Goal: Task Accomplishment & Management: Manage account settings

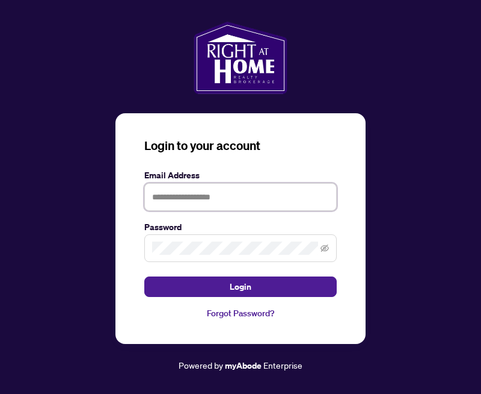
type input "**********"
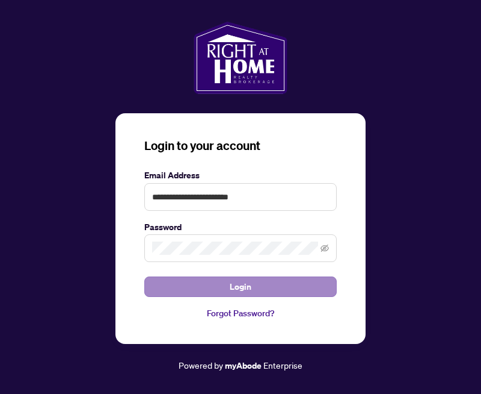
click at [255, 286] on button "Login" at bounding box center [240, 286] width 193 height 20
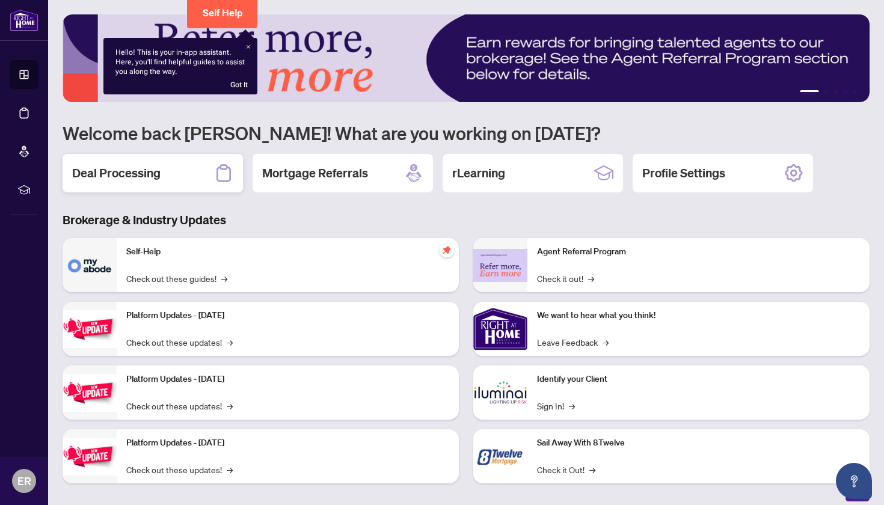
click at [141, 173] on h2 "Deal Processing" at bounding box center [116, 173] width 88 height 17
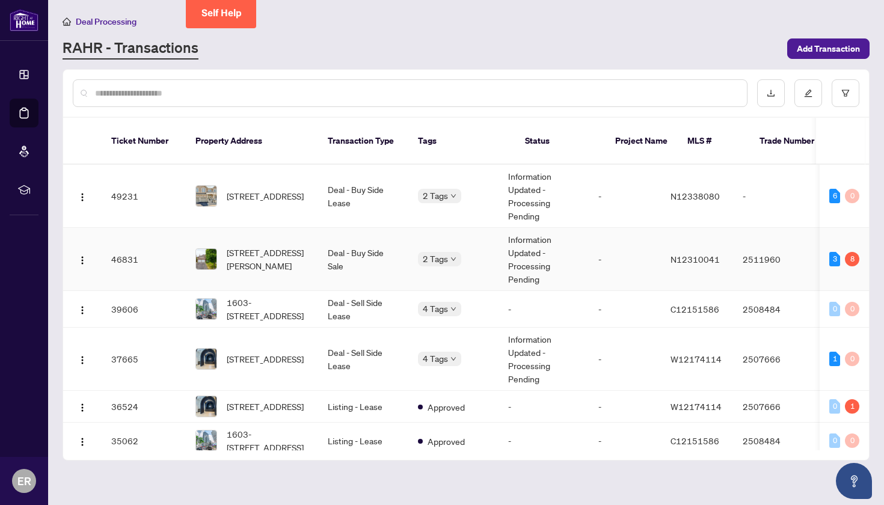
click at [481, 236] on td "Information Updated - Processing Pending" at bounding box center [544, 259] width 90 height 63
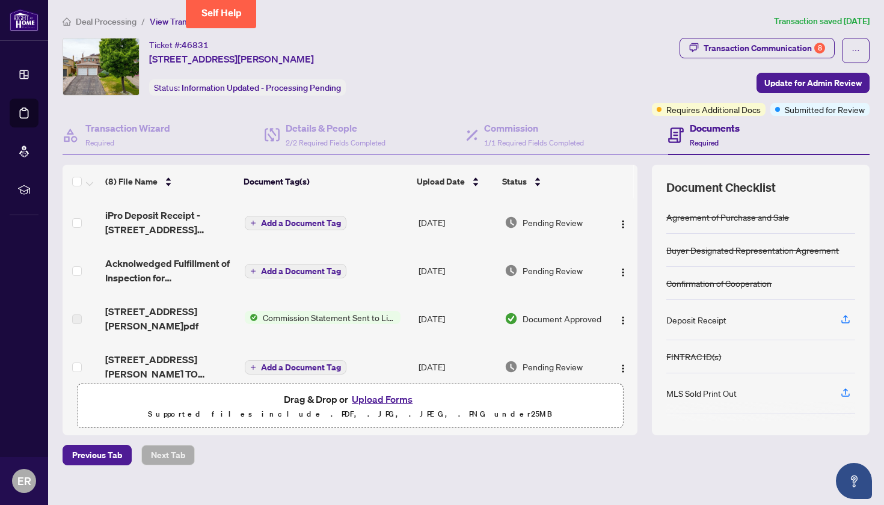
click at [394, 393] on button "Upload Forms" at bounding box center [382, 400] width 68 height 16
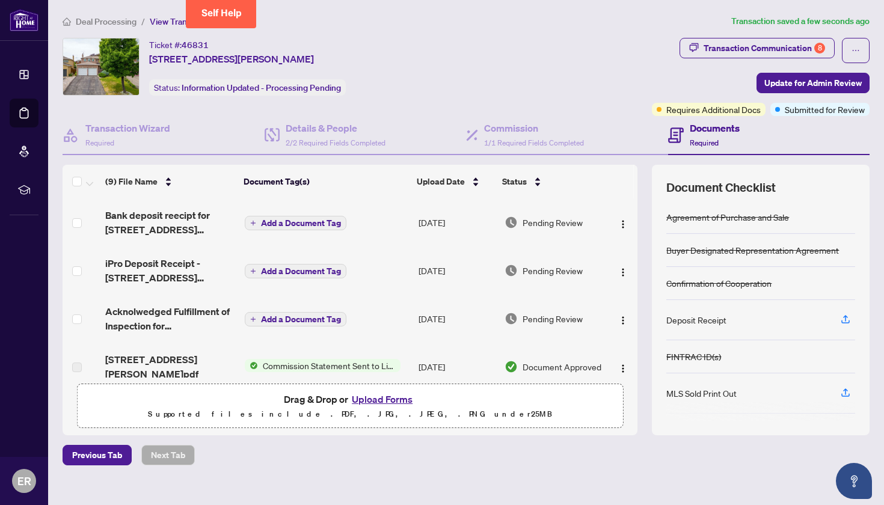
click at [400, 393] on button "Upload Forms" at bounding box center [382, 400] width 68 height 16
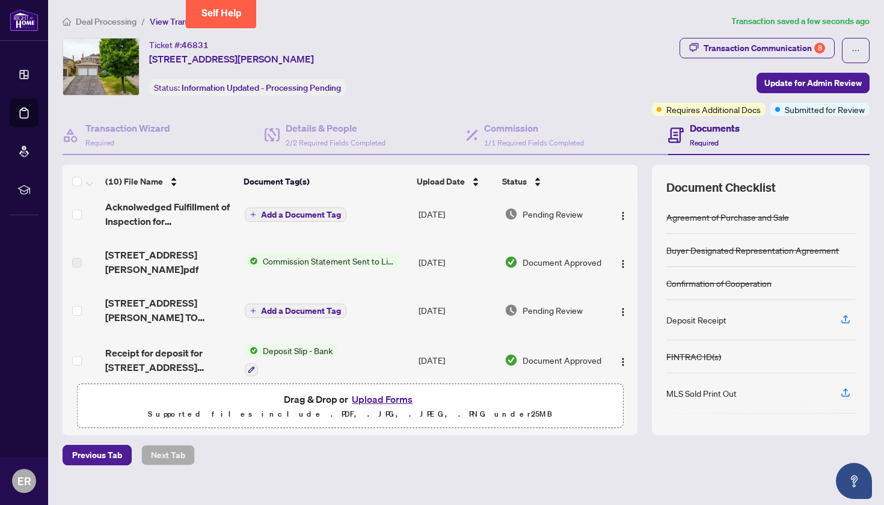
scroll to position [150, 0]
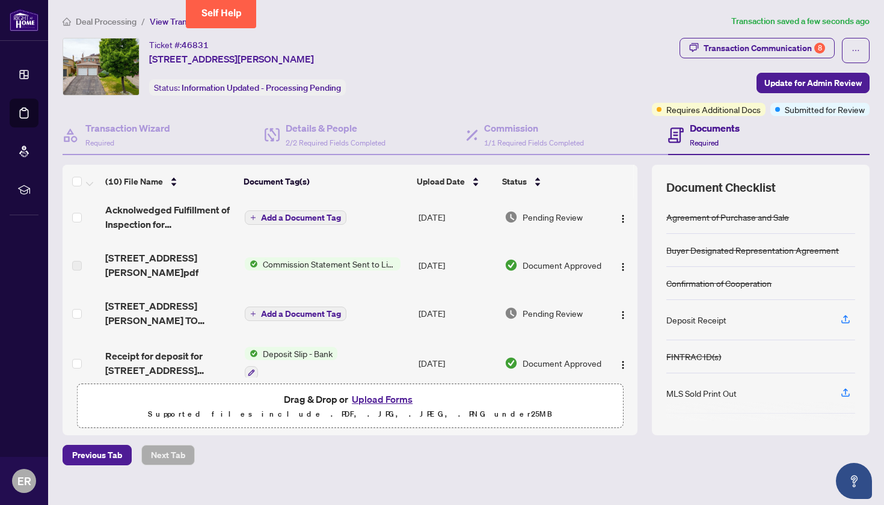
click at [318, 259] on span "Commission Statement Sent to Listing Brokerage" at bounding box center [329, 264] width 143 height 13
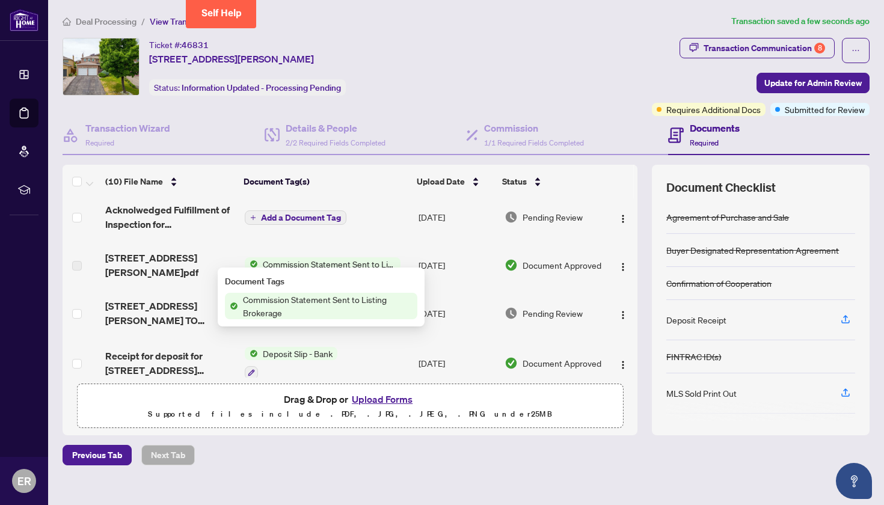
click at [312, 297] on span "Commission Statement Sent to Listing Brokerage" at bounding box center [327, 306] width 179 height 26
click at [327, 301] on span "Commission Statement Sent to Listing Brokerage" at bounding box center [327, 306] width 179 height 26
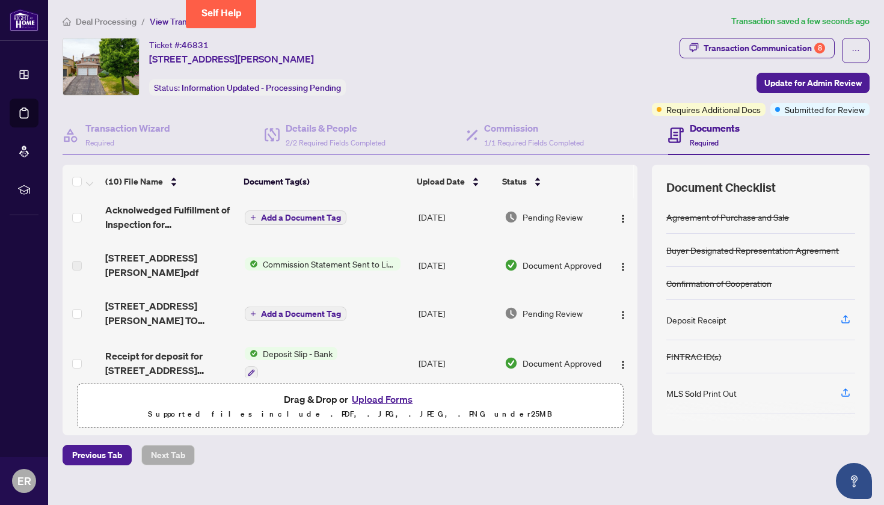
click at [366, 233] on td "Add a Document Tag" at bounding box center [327, 217] width 174 height 48
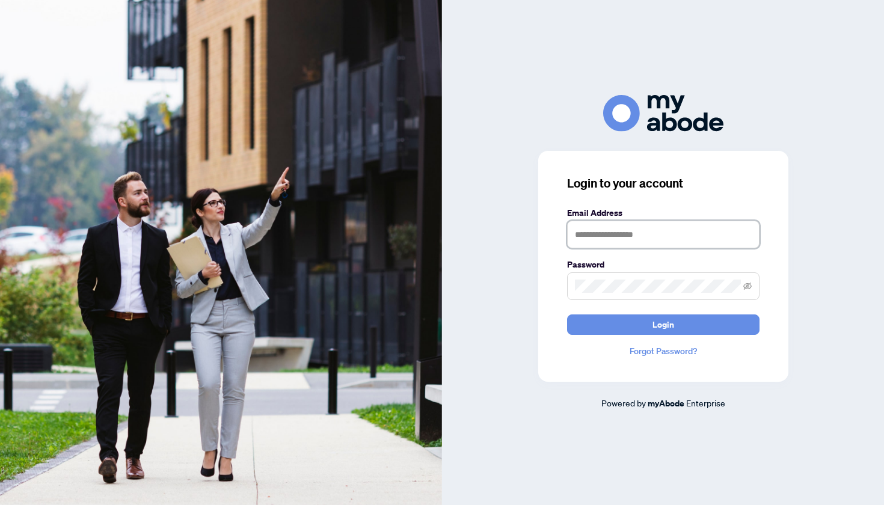
type input "**********"
click at [665, 323] on span "Login" at bounding box center [664, 324] width 22 height 19
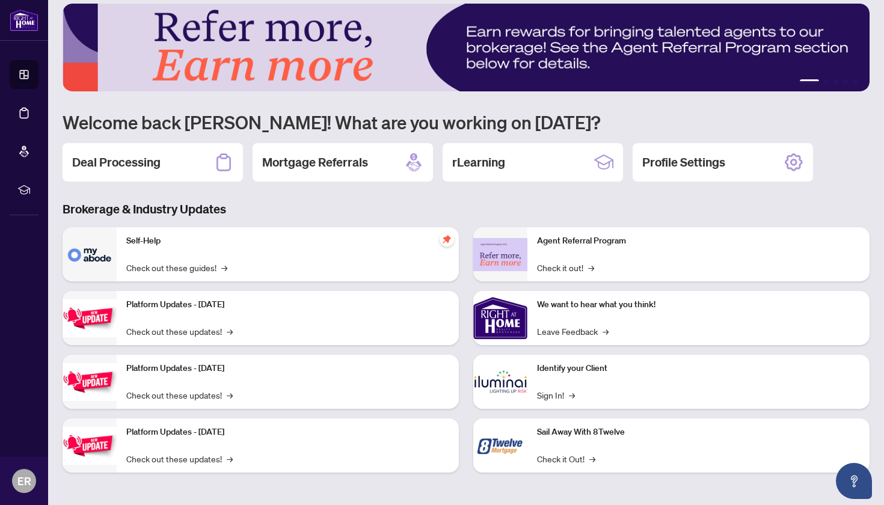
scroll to position [11, 0]
click at [125, 169] on h2 "Deal Processing" at bounding box center [116, 162] width 88 height 17
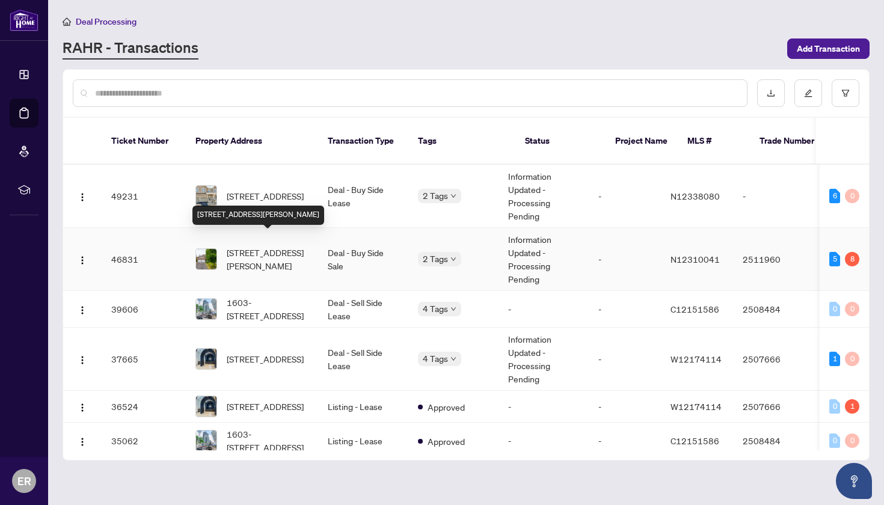
click at [270, 246] on span "[STREET_ADDRESS][PERSON_NAME]" at bounding box center [268, 259] width 82 height 26
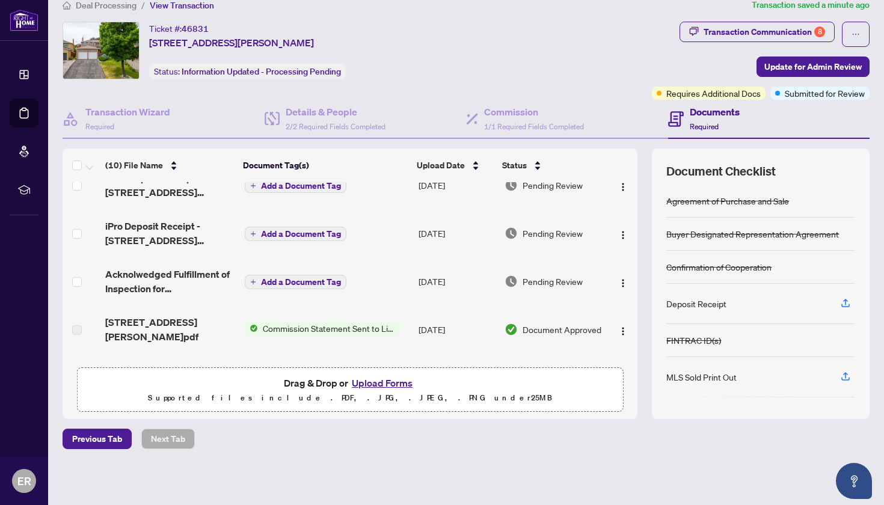
scroll to position [58, 0]
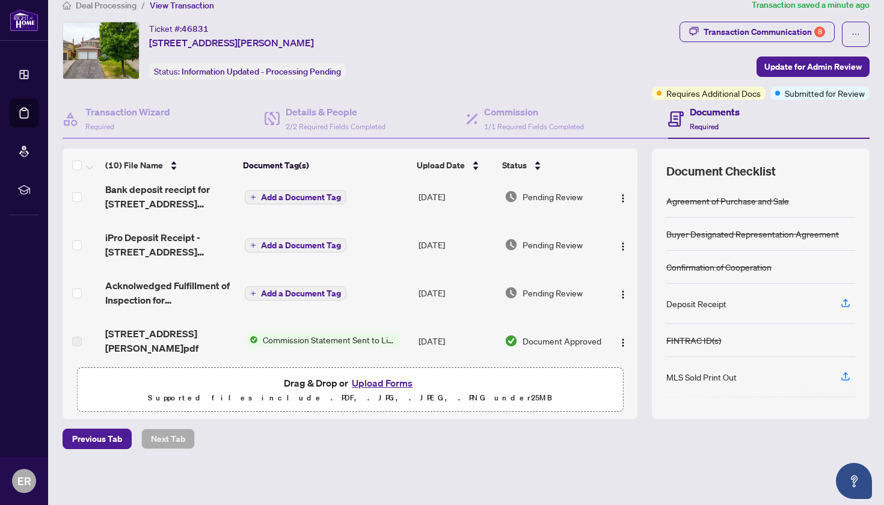
click at [699, 111] on h4 "Documents" at bounding box center [715, 112] width 50 height 14
click at [681, 116] on icon at bounding box center [676, 119] width 16 height 16
click at [667, 95] on span "Requires Additional Docs" at bounding box center [714, 93] width 94 height 13
click at [667, 94] on span "Requires Additional Docs" at bounding box center [714, 93] width 94 height 13
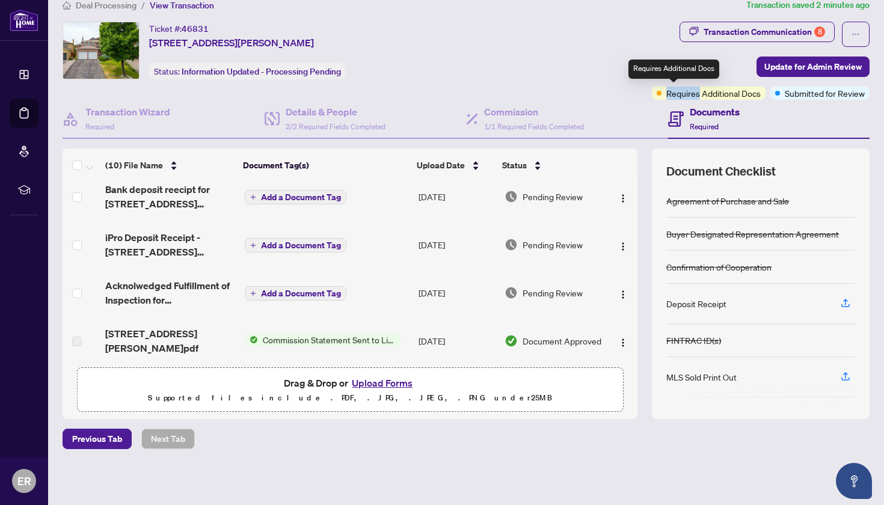
click at [667, 94] on span "Requires Additional Docs" at bounding box center [714, 93] width 94 height 13
click at [718, 111] on h4 "Documents" at bounding box center [715, 112] width 50 height 14
click at [695, 116] on h4 "Documents" at bounding box center [715, 112] width 50 height 14
click at [674, 120] on icon at bounding box center [676, 119] width 16 height 16
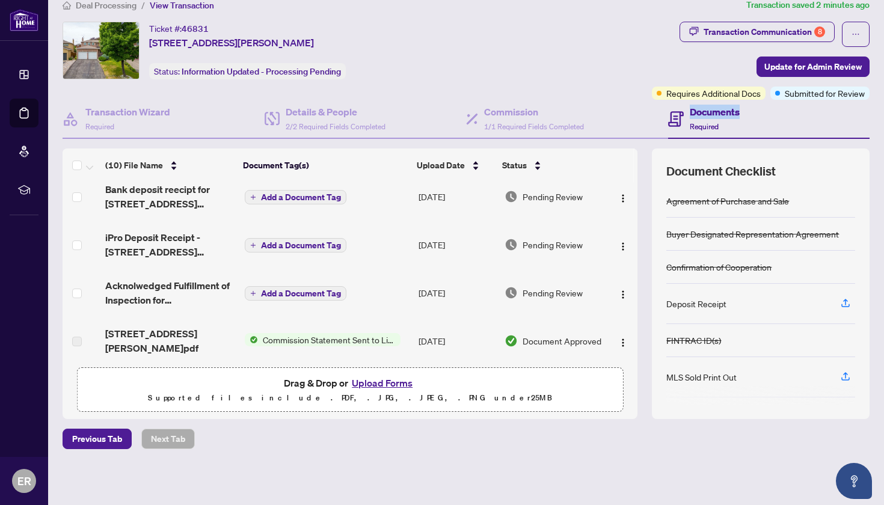
click at [674, 120] on icon at bounding box center [676, 119] width 16 height 16
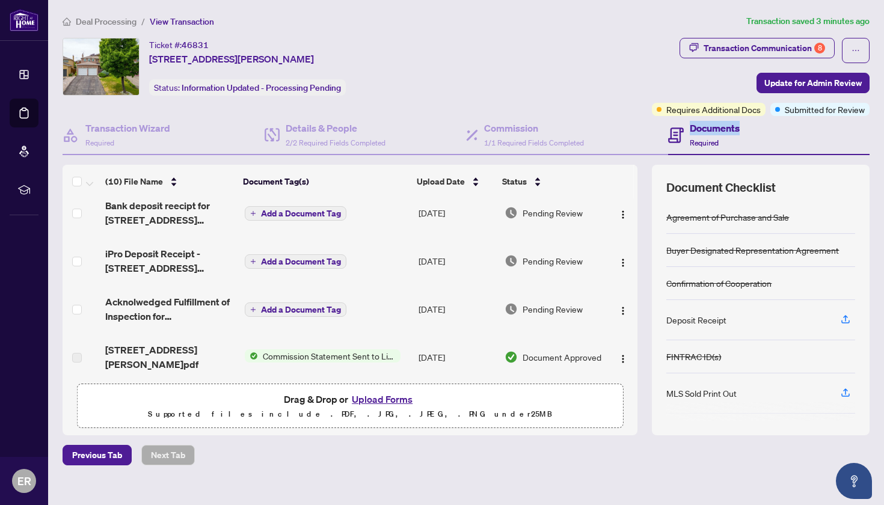
scroll to position [0, 0]
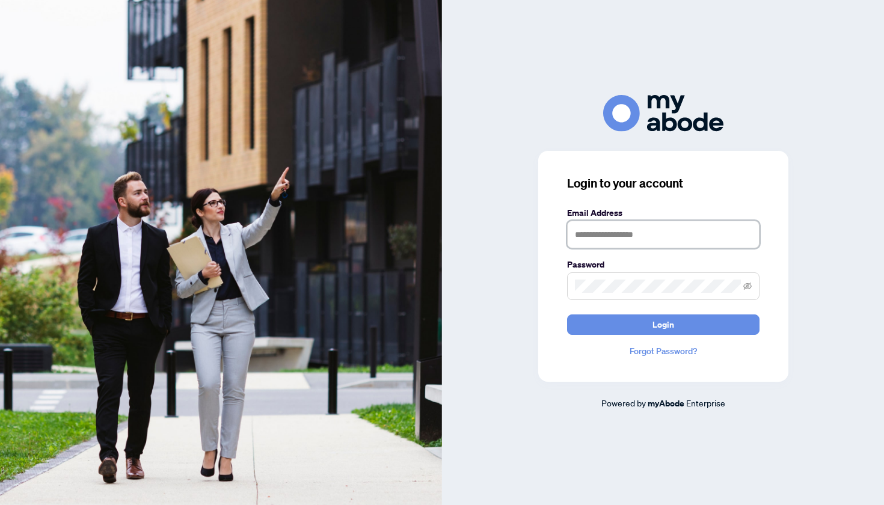
type input "**********"
click at [656, 329] on span "Login" at bounding box center [664, 324] width 22 height 19
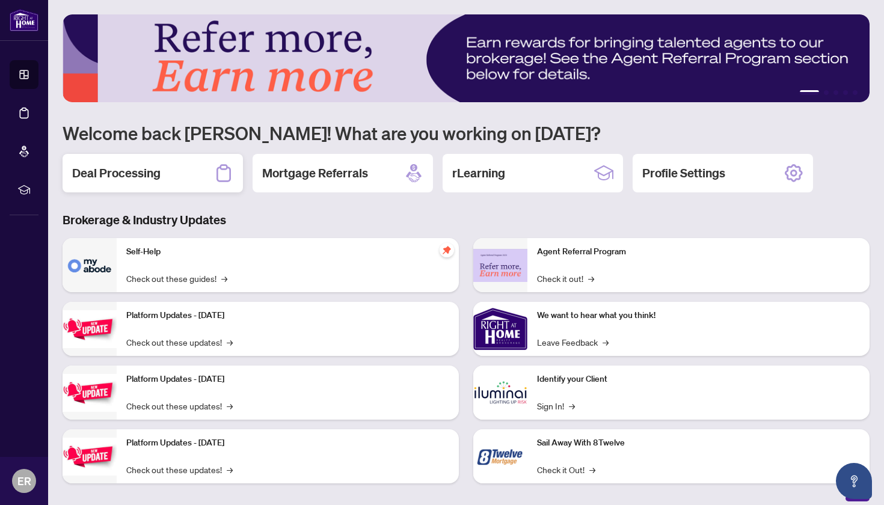
click at [127, 178] on h2 "Deal Processing" at bounding box center [116, 173] width 88 height 17
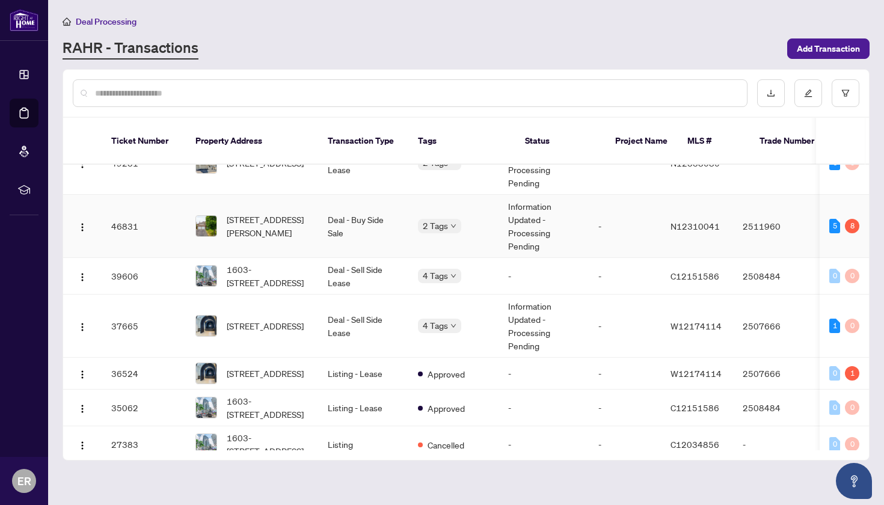
scroll to position [37, 0]
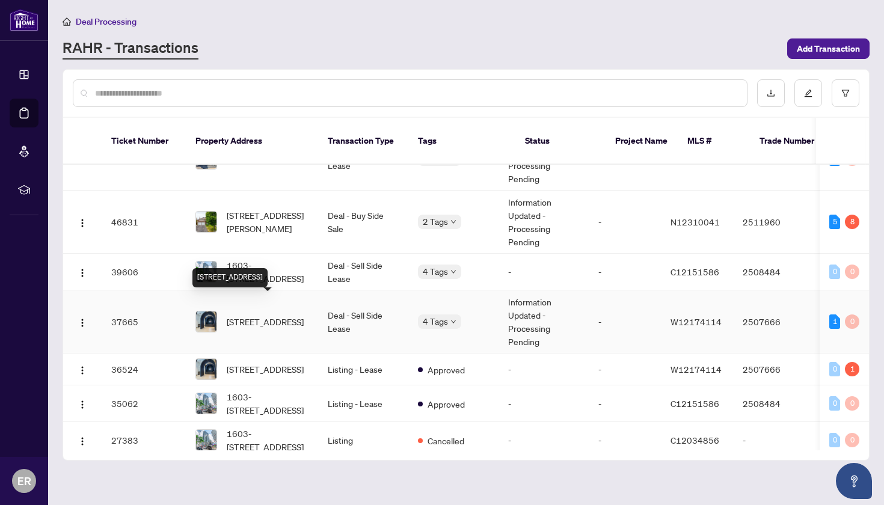
click at [273, 315] on span "[STREET_ADDRESS]" at bounding box center [265, 321] width 77 height 13
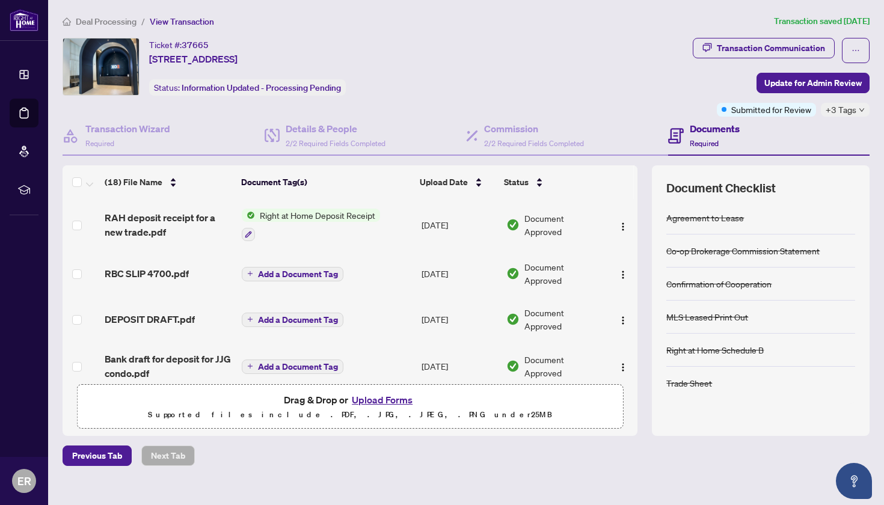
click at [711, 128] on h4 "Documents" at bounding box center [715, 129] width 50 height 14
click at [701, 139] on span "Required" at bounding box center [704, 143] width 29 height 9
click at [735, 44] on div "Transaction Communication" at bounding box center [771, 48] width 108 height 19
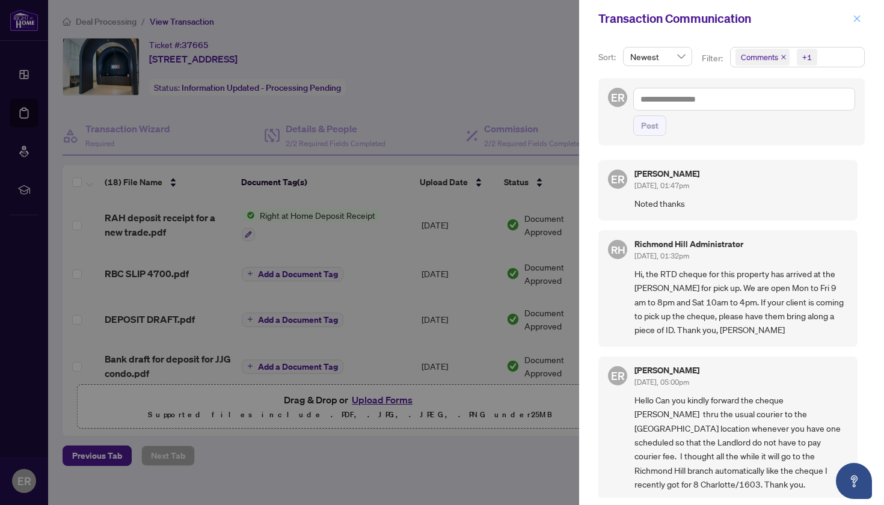
click at [857, 17] on icon "close" at bounding box center [857, 18] width 8 height 8
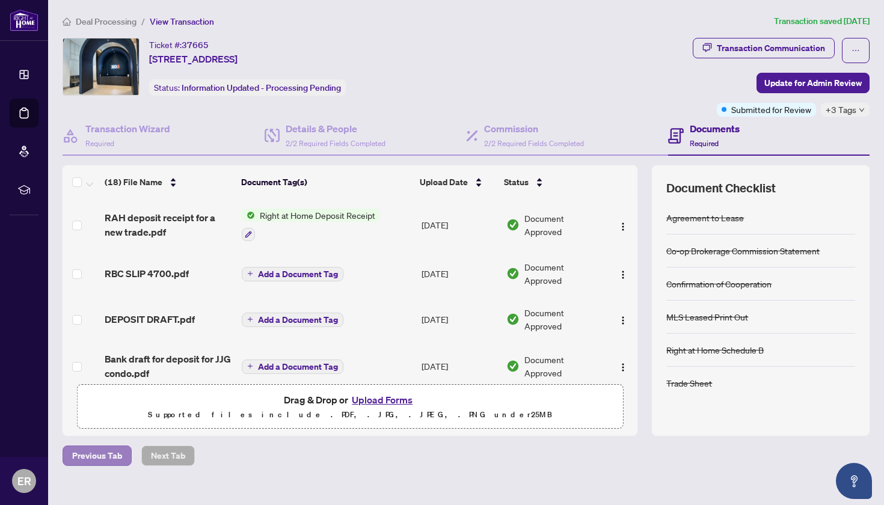
click at [104, 452] on span "Previous Tab" at bounding box center [97, 455] width 50 height 19
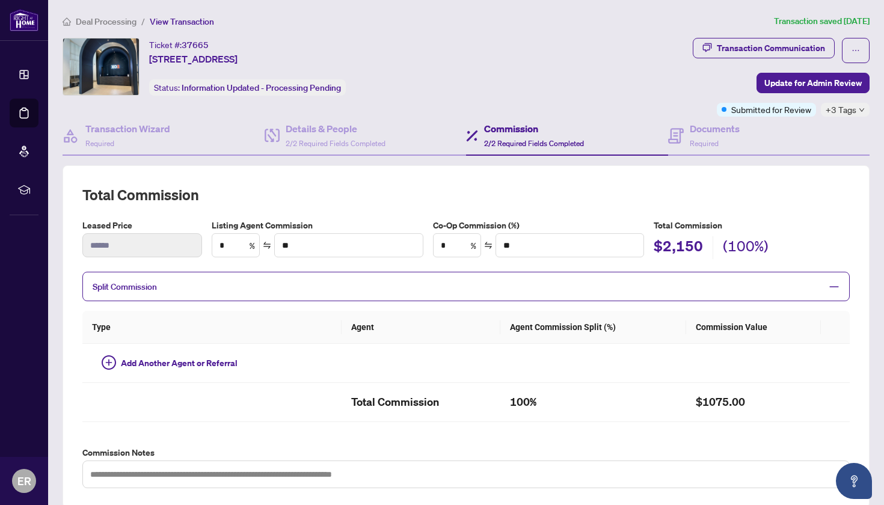
type textarea "**********"
type input "**"
type input "******"
type input "**"
type input "******"
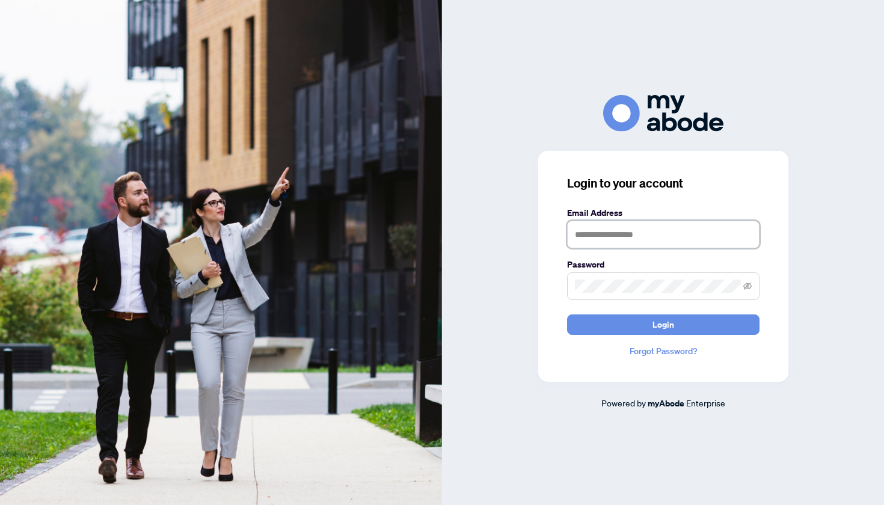
type input "**********"
click at [654, 326] on span "Login" at bounding box center [664, 324] width 22 height 19
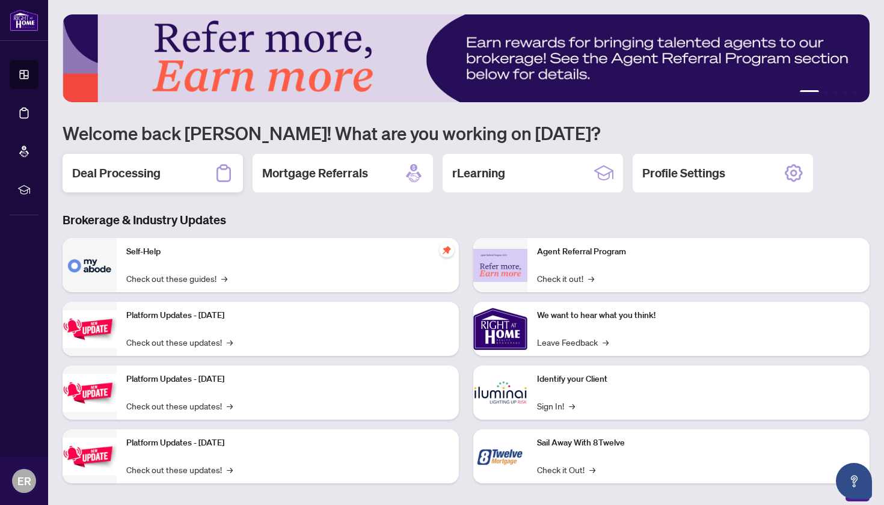
click at [143, 175] on h2 "Deal Processing" at bounding box center [116, 173] width 88 height 17
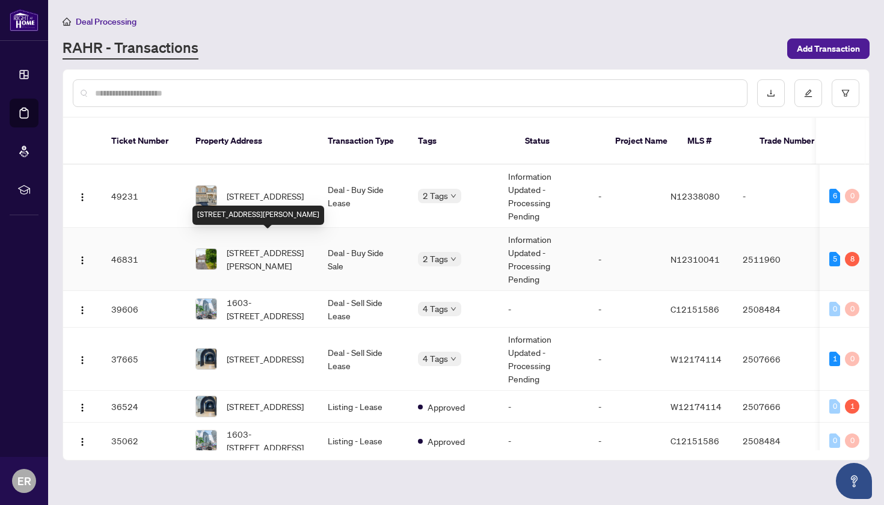
click at [248, 252] on span "[STREET_ADDRESS][PERSON_NAME]" at bounding box center [268, 259] width 82 height 26
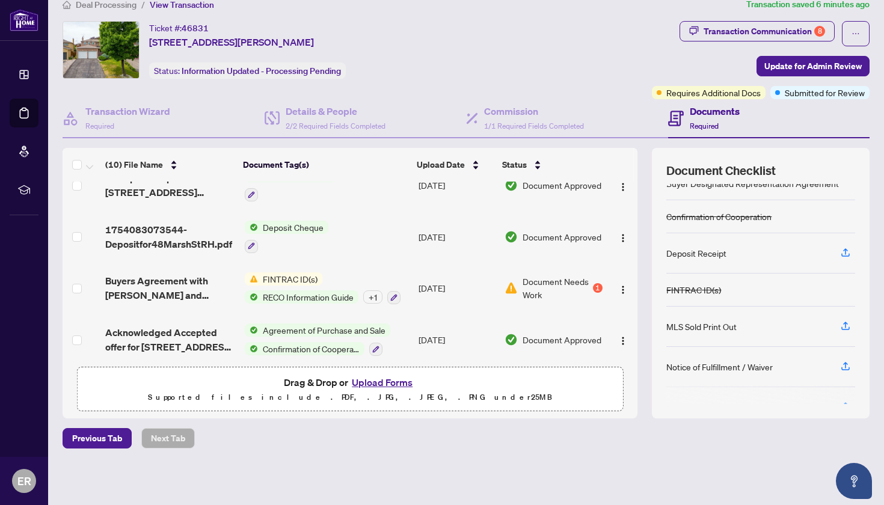
scroll to position [16, 0]
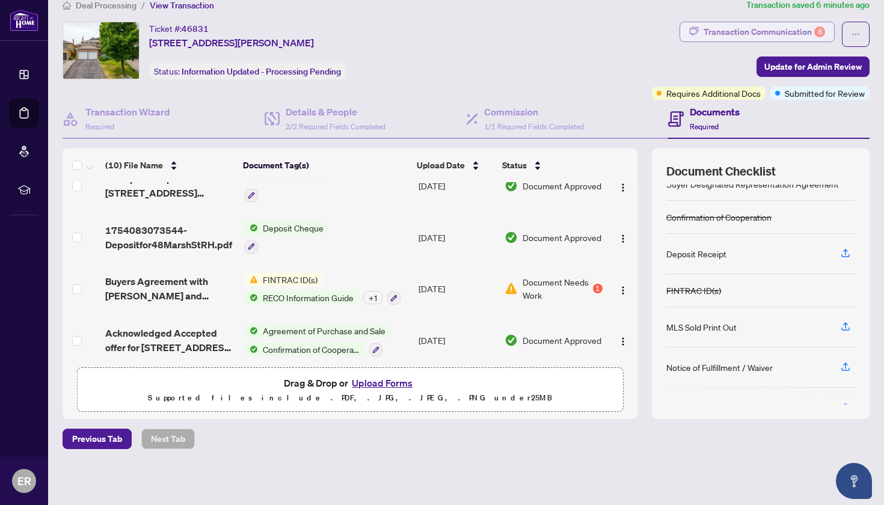
click at [749, 31] on div "Transaction Communication 8" at bounding box center [765, 31] width 122 height 19
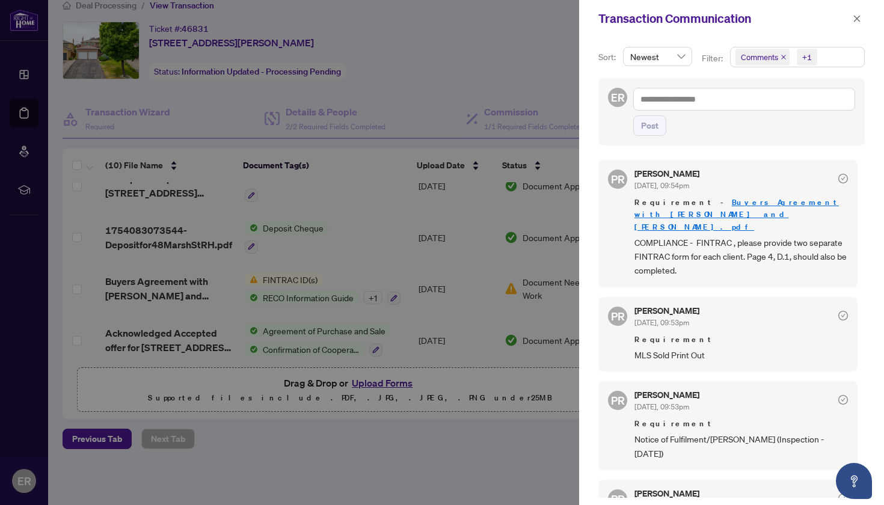
scroll to position [0, 0]
click at [857, 20] on icon "close" at bounding box center [857, 18] width 8 height 8
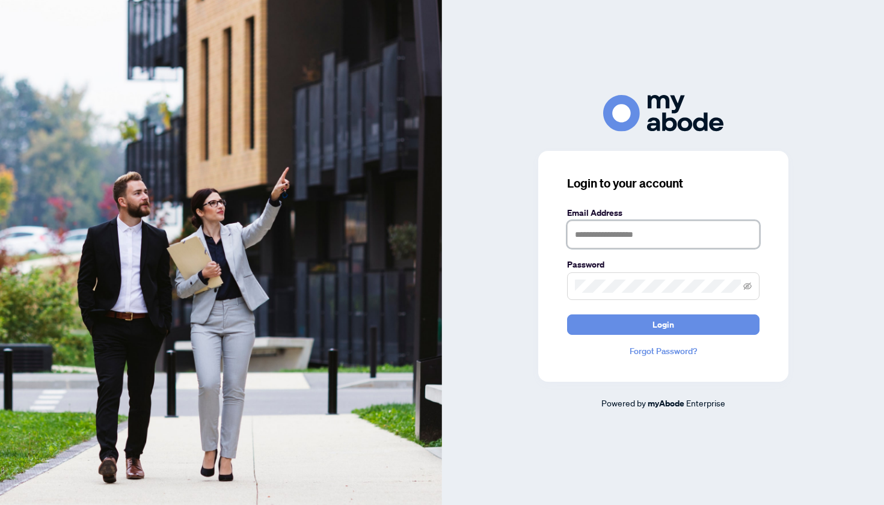
type input "**********"
click at [653, 320] on span "Login" at bounding box center [664, 324] width 22 height 19
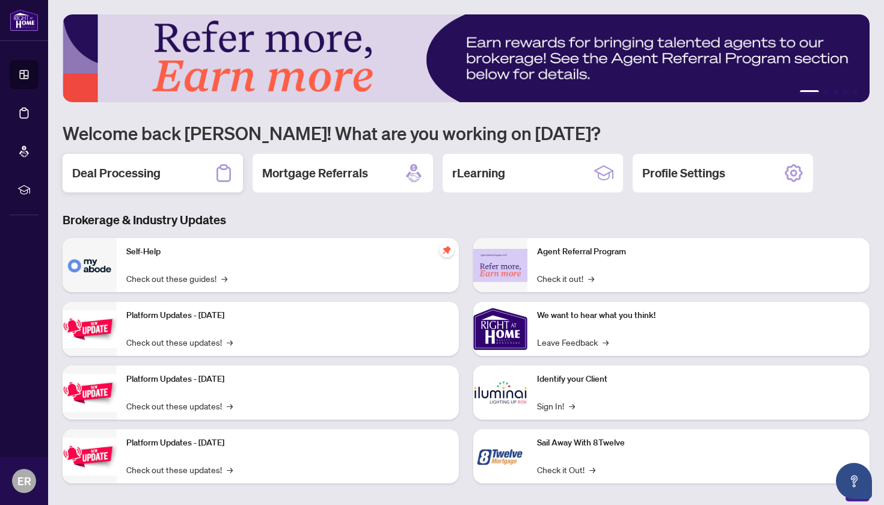
click at [158, 171] on h2 "Deal Processing" at bounding box center [116, 173] width 88 height 17
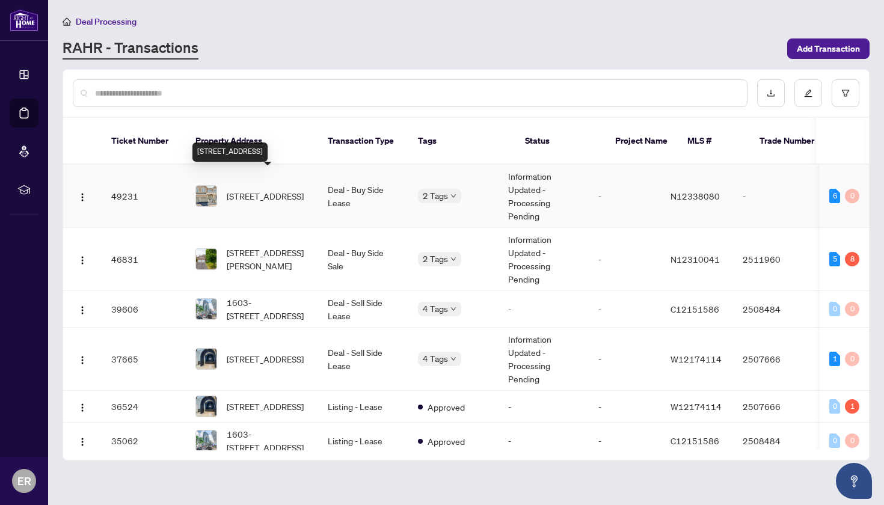
click at [270, 190] on span "[STREET_ADDRESS]" at bounding box center [265, 196] width 77 height 13
